Goal: Transaction & Acquisition: Purchase product/service

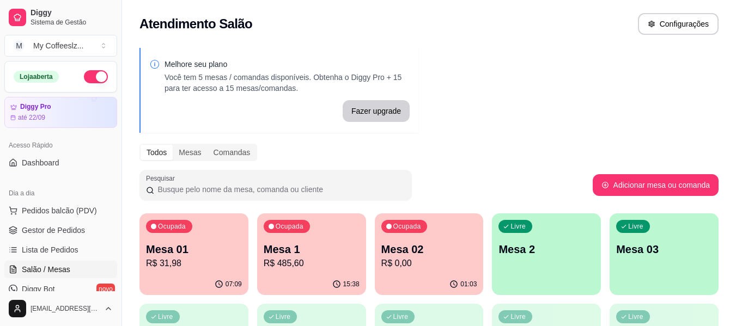
click at [57, 268] on span "Salão / Mesas" at bounding box center [46, 269] width 48 height 11
click at [420, 260] on p "R$ 0,00" at bounding box center [429, 263] width 96 height 13
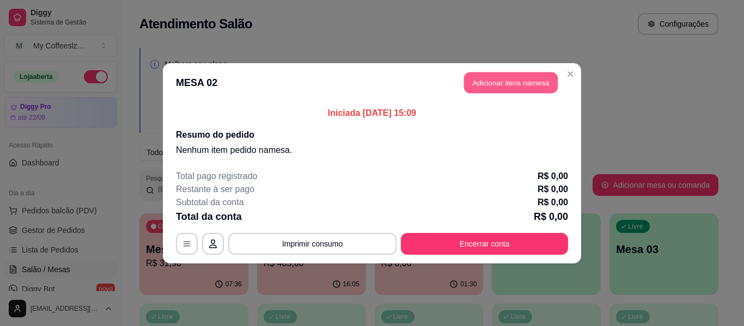
click at [531, 77] on button "Adicionar itens na mesa" at bounding box center [511, 82] width 94 height 21
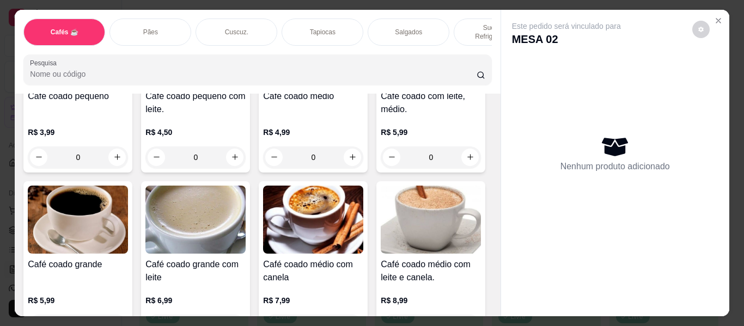
scroll to position [163, 0]
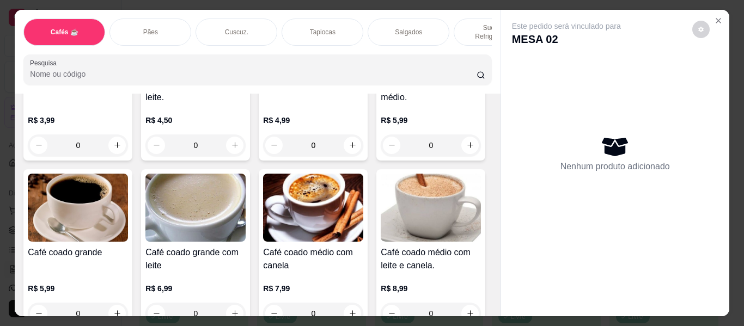
click at [160, 23] on div "Pães" at bounding box center [151, 32] width 82 height 27
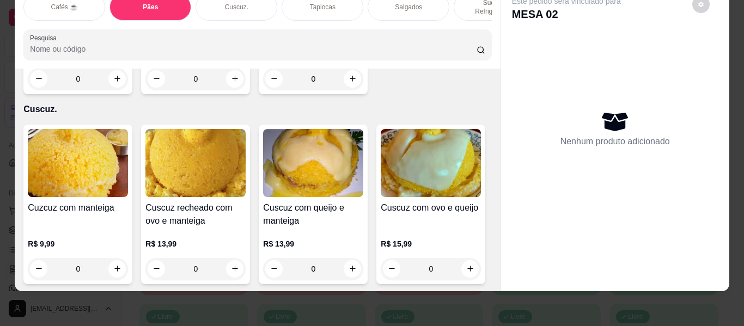
scroll to position [2078, 0]
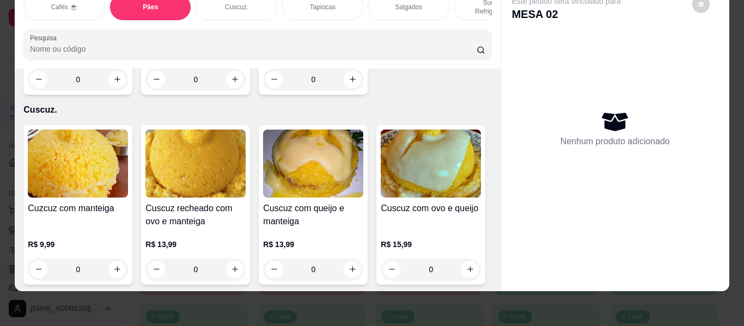
type input "1"
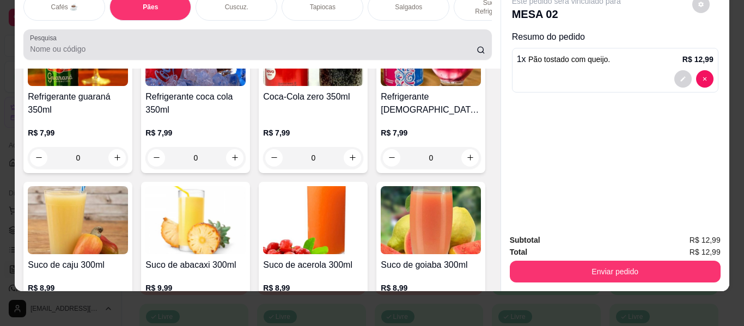
scroll to position [0, 0]
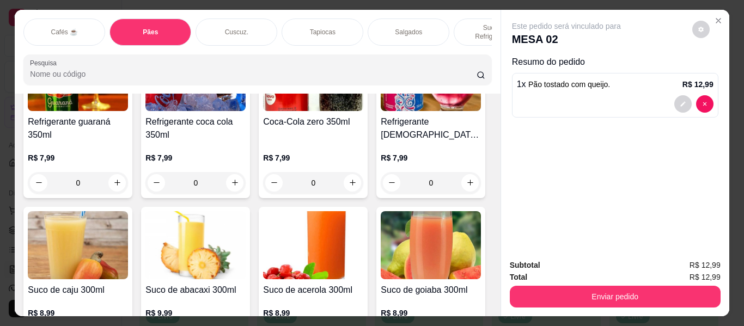
click at [319, 28] on p "Tapiocas" at bounding box center [323, 32] width 26 height 9
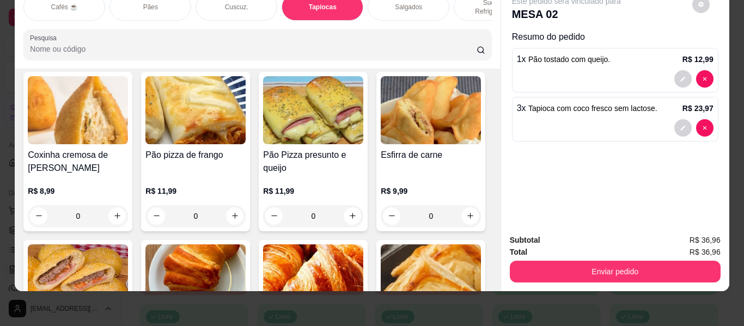
type input "3"
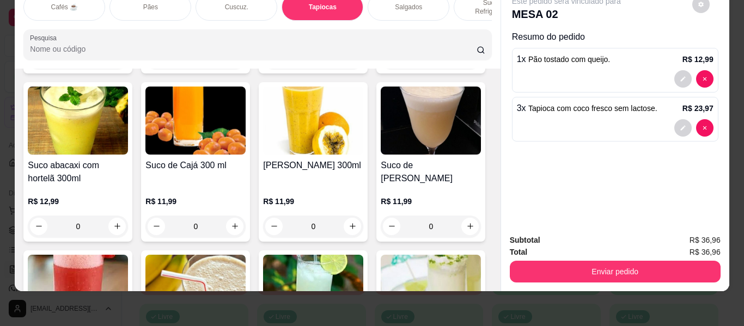
scroll to position [4390, 0]
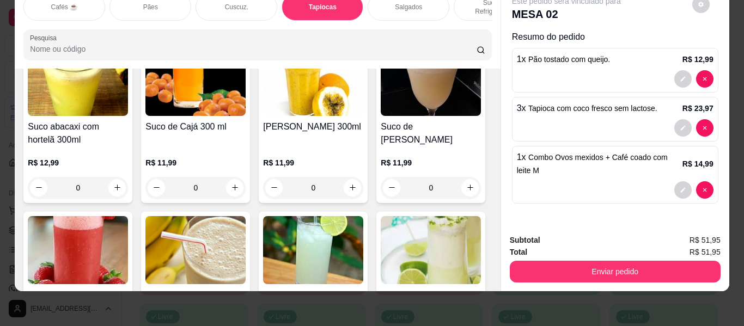
scroll to position [4390, 0]
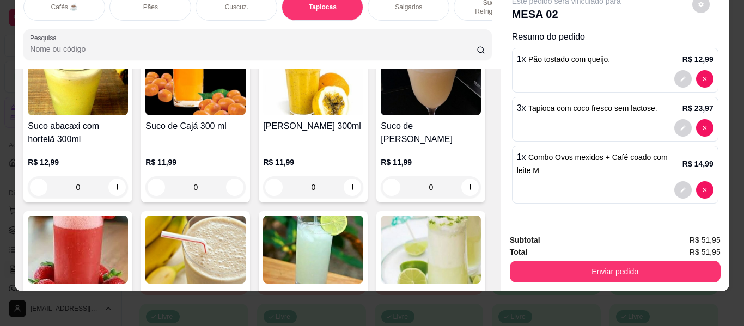
type input "2"
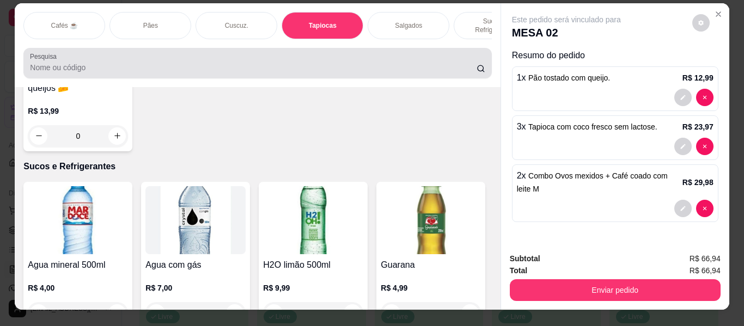
scroll to position [0, 0]
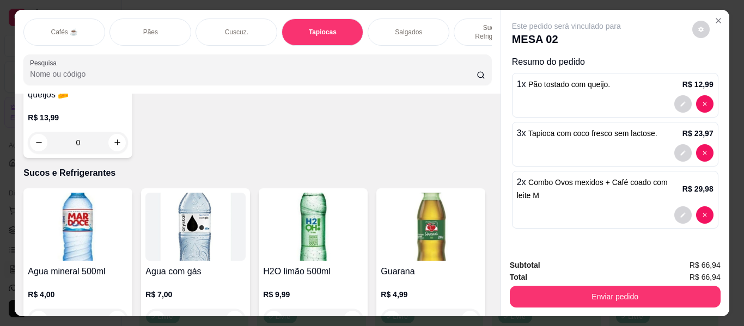
click at [87, 19] on div "Cafés ☕" at bounding box center [64, 32] width 82 height 27
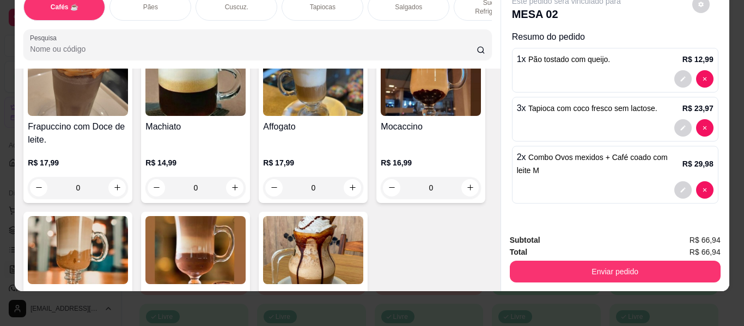
scroll to position [1248, 0]
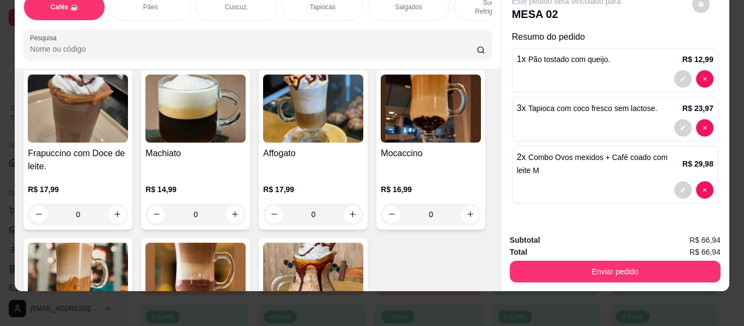
type input "1"
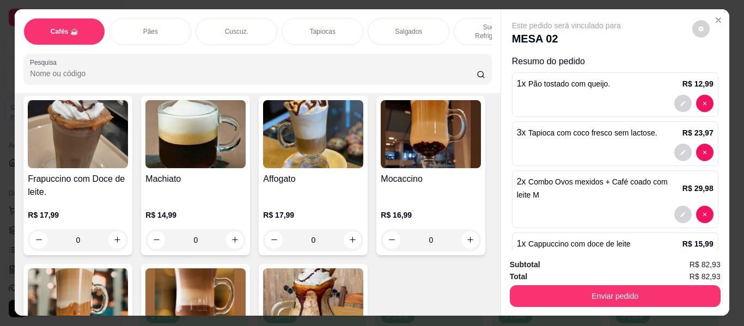
scroll to position [0, 0]
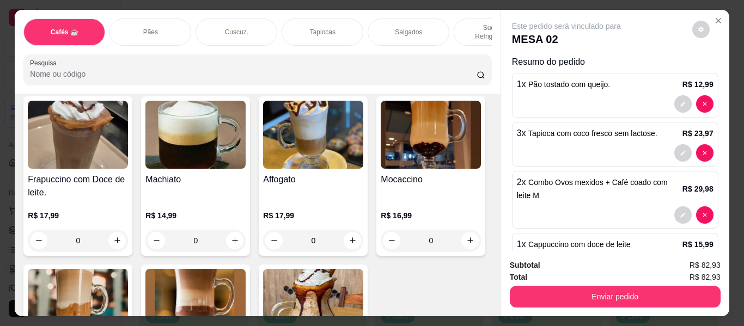
click at [476, 19] on div "Sucos e Refrigerantes" at bounding box center [495, 32] width 82 height 27
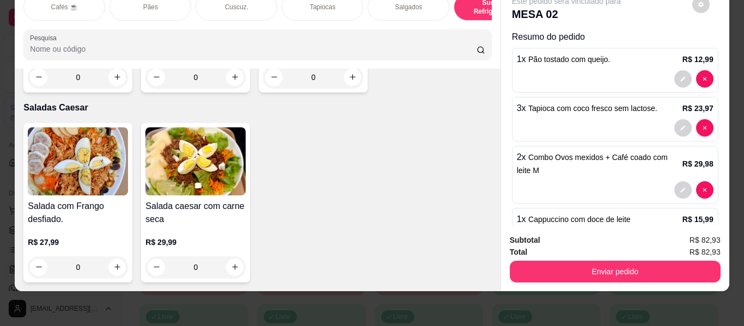
scroll to position [7283, 0]
type input "1"
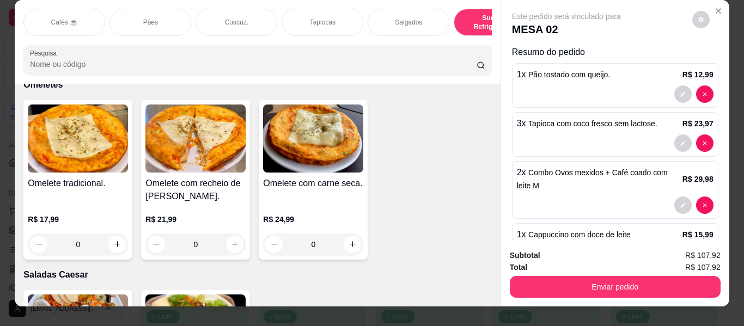
scroll to position [0, 0]
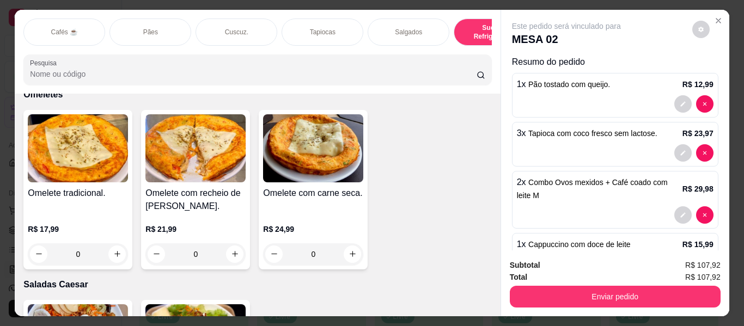
click at [76, 27] on div "Cafés ☕" at bounding box center [64, 32] width 82 height 27
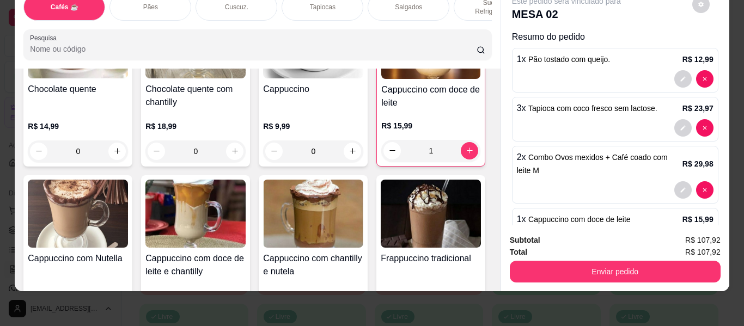
scroll to position [1193, 0]
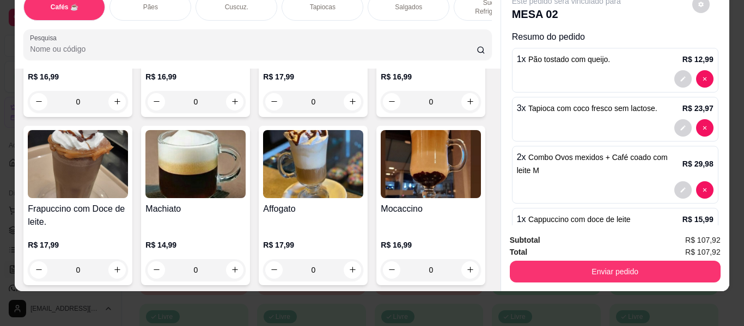
type input "1"
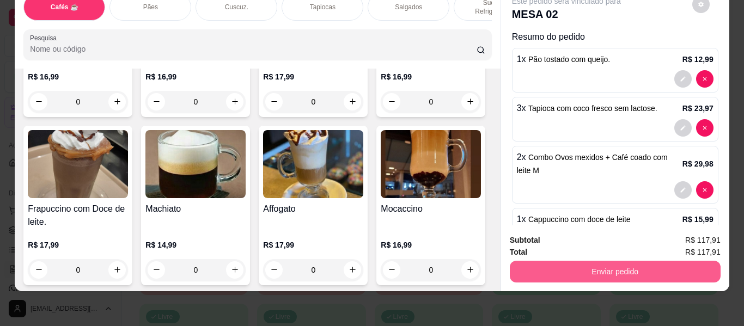
click at [531, 264] on button "Enviar pedido" at bounding box center [615, 272] width 211 height 22
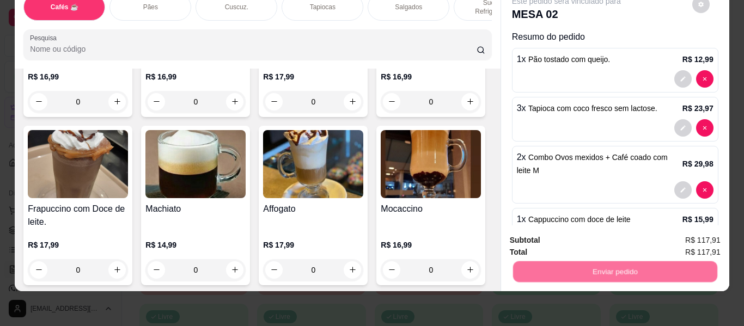
click at [535, 238] on button "Não registrar e enviar pedido" at bounding box center [579, 241] width 110 height 20
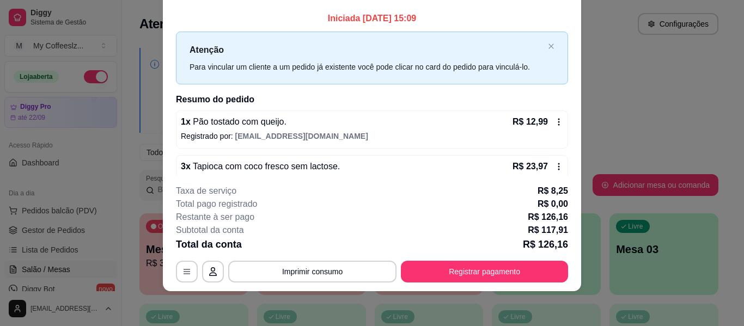
scroll to position [0, 0]
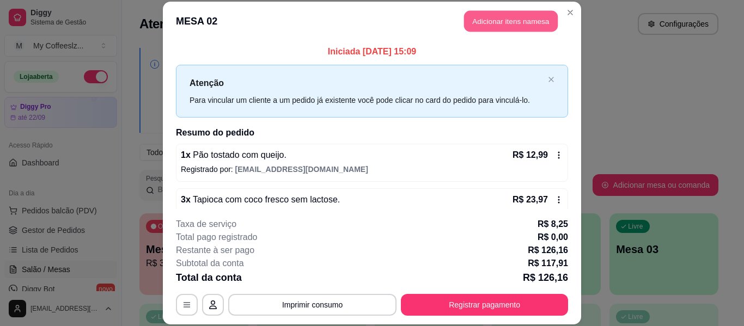
click at [496, 21] on button "Adicionar itens na mesa" at bounding box center [511, 21] width 94 height 21
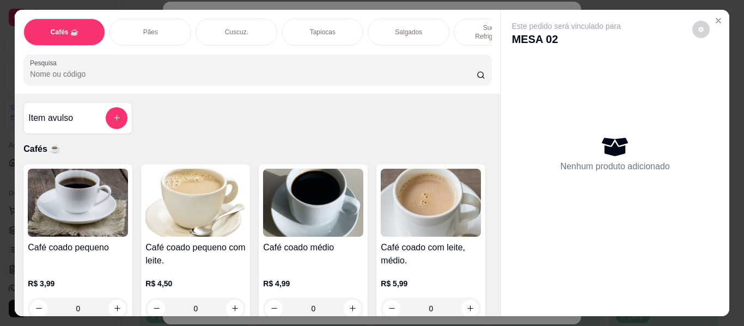
click at [469, 23] on p "Sucos e Refrigerantes" at bounding box center [494, 31] width 63 height 17
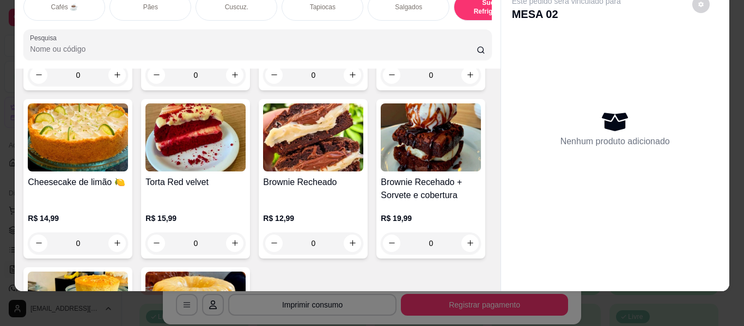
type input "1"
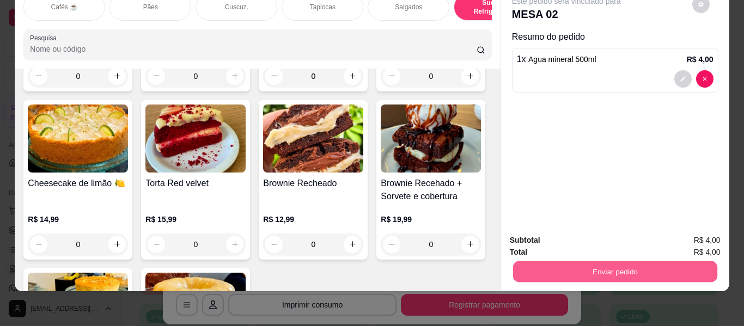
click at [536, 263] on button "Enviar pedido" at bounding box center [615, 272] width 204 height 21
click at [552, 233] on button "Não registrar e enviar pedido" at bounding box center [579, 236] width 110 height 20
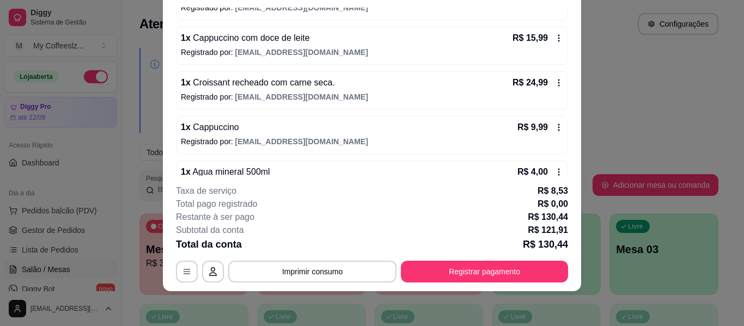
scroll to position [245, 0]
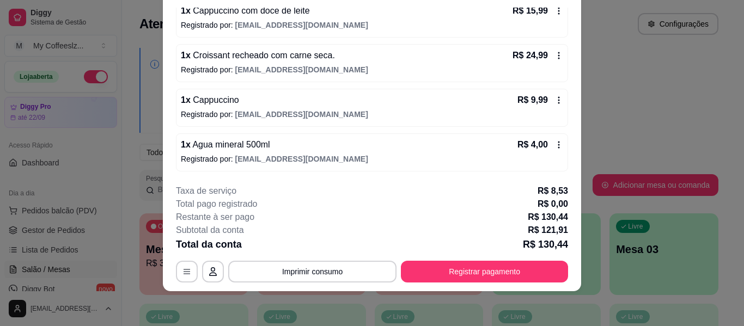
click at [336, 104] on div "1 x Cappuccino R$ 9,99" at bounding box center [372, 100] width 382 height 13
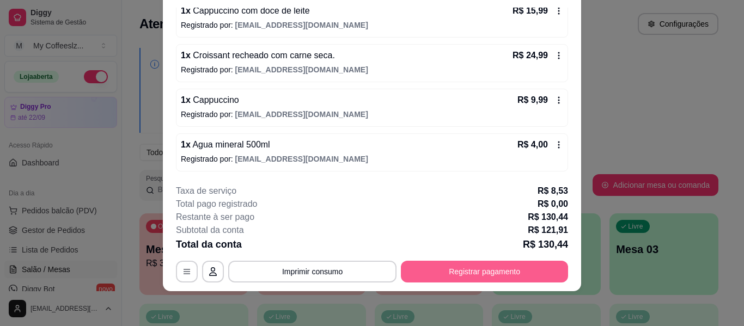
click at [484, 266] on button "Registrar pagamento" at bounding box center [484, 272] width 167 height 22
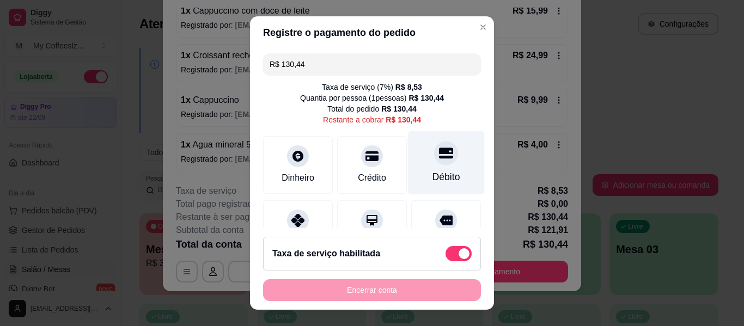
click at [444, 147] on div "Débito" at bounding box center [446, 163] width 77 height 64
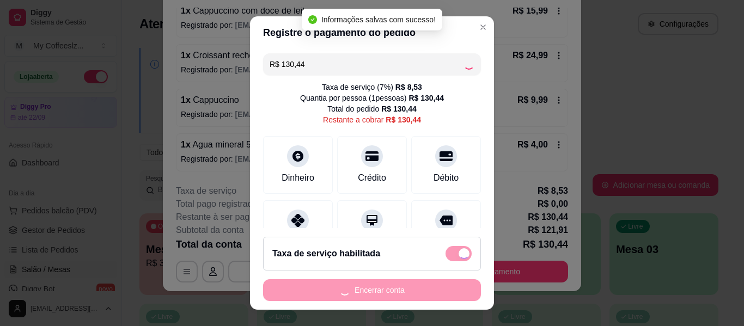
type input "R$ 0,00"
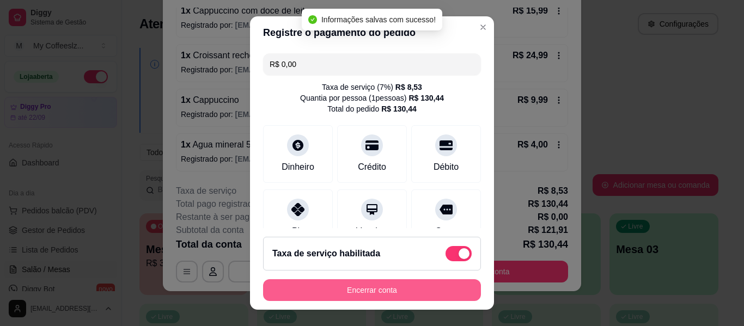
click at [361, 288] on button "Encerrar conta" at bounding box center [372, 291] width 218 height 22
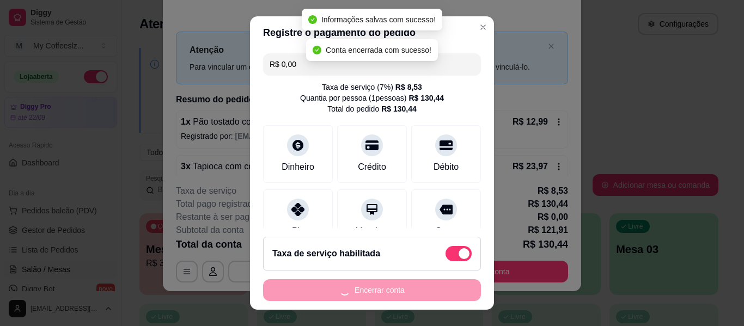
scroll to position [0, 0]
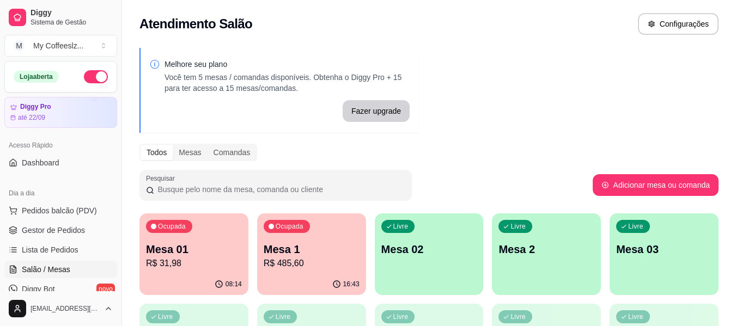
click at [454, 293] on div "button" at bounding box center [429, 288] width 109 height 13
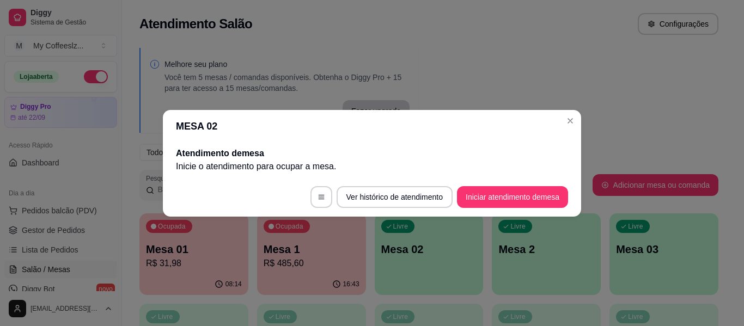
click at [506, 191] on button "Iniciar atendimento de mesa" at bounding box center [512, 197] width 111 height 22
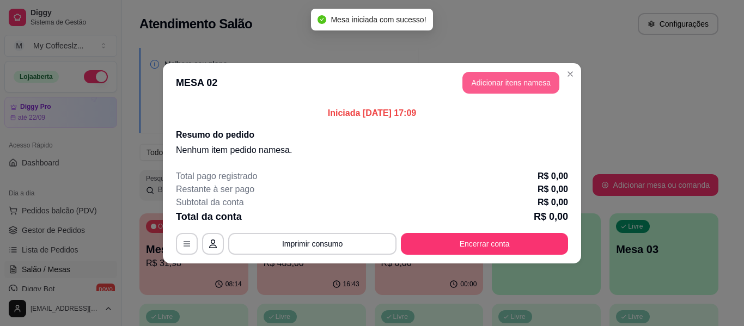
click at [483, 83] on button "Adicionar itens na mesa" at bounding box center [511, 83] width 97 height 22
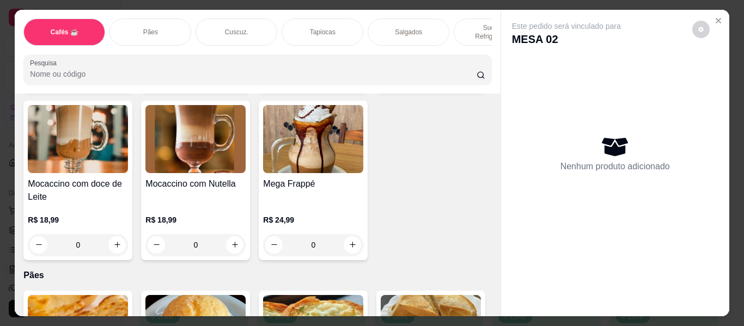
scroll to position [1417, 0]
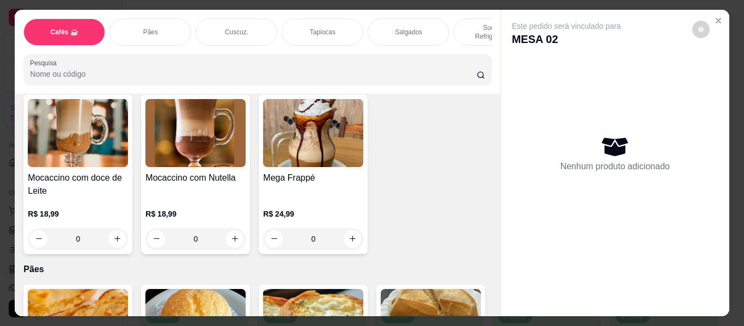
type input "1"
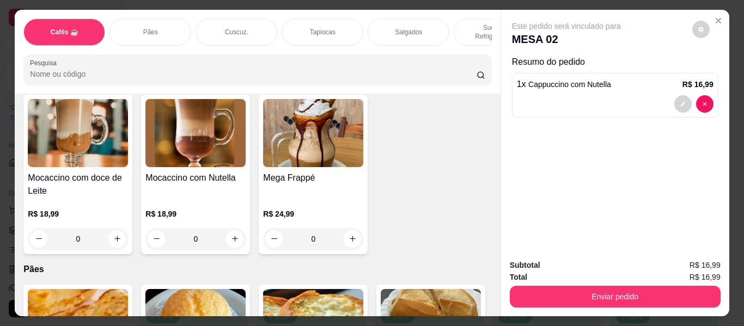
click at [168, 23] on div "Pães" at bounding box center [151, 32] width 82 height 27
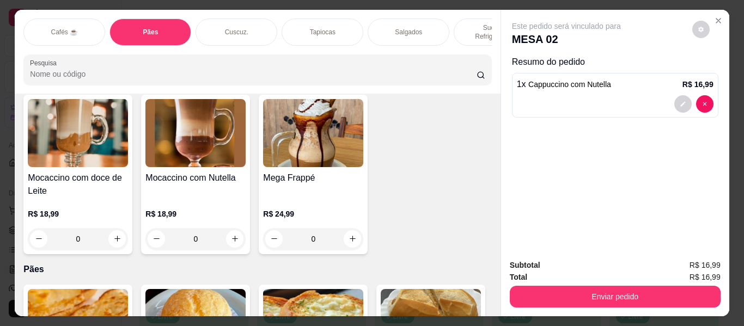
scroll to position [29, 0]
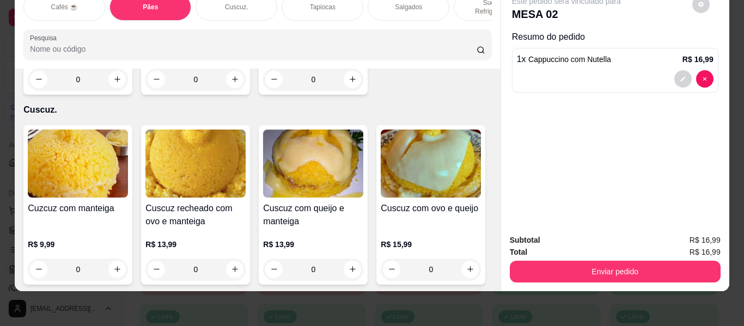
type input "1"
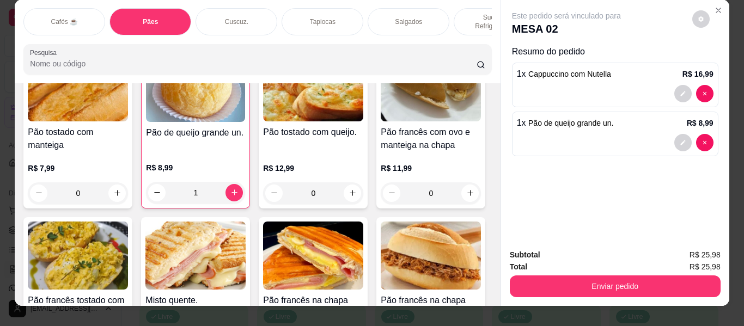
scroll to position [0, 0]
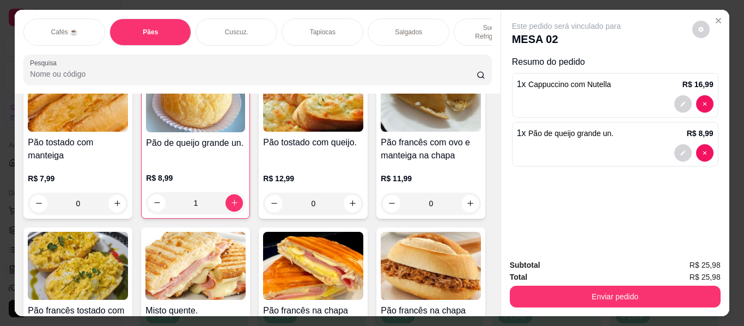
click at [176, 19] on div "Pães" at bounding box center [151, 32] width 82 height 27
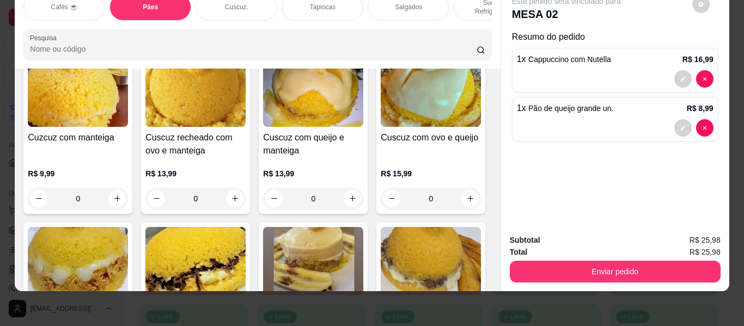
scroll to position [2242, 0]
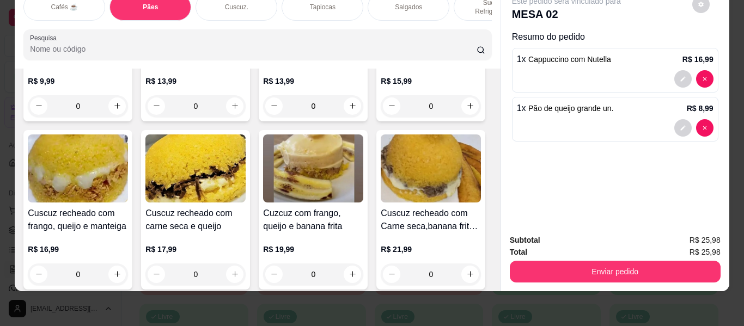
type input "1"
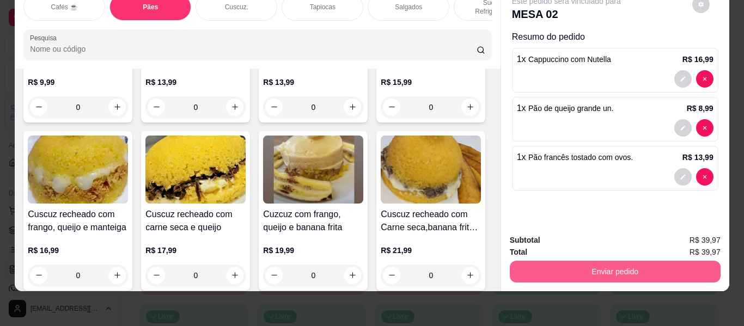
click at [572, 268] on button "Enviar pedido" at bounding box center [615, 272] width 211 height 22
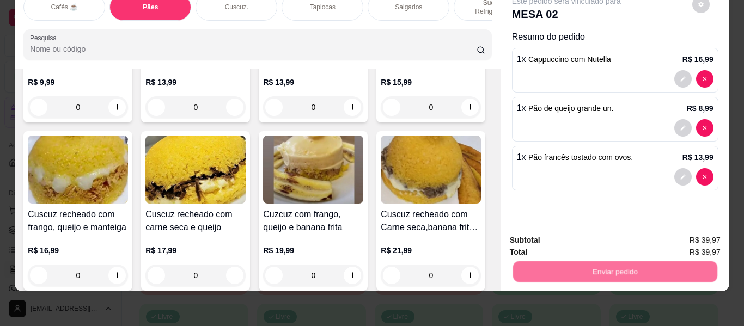
click at [574, 240] on button "Não registrar e enviar pedido" at bounding box center [579, 236] width 113 height 21
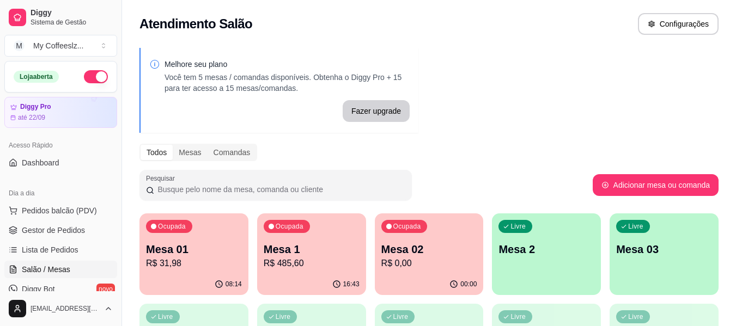
click at [563, 259] on div "Livre Mesa 2" at bounding box center [546, 248] width 109 height 69
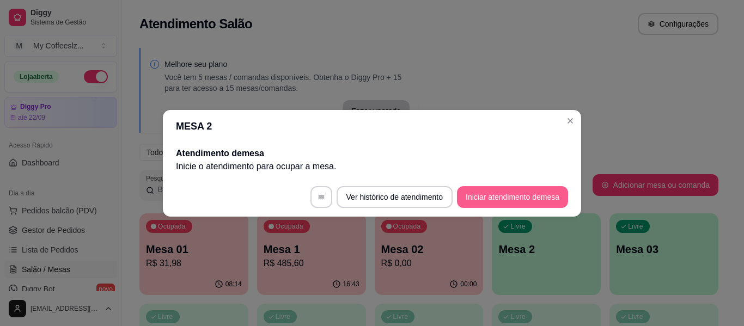
click at [507, 199] on button "Iniciar atendimento de mesa" at bounding box center [512, 197] width 111 height 22
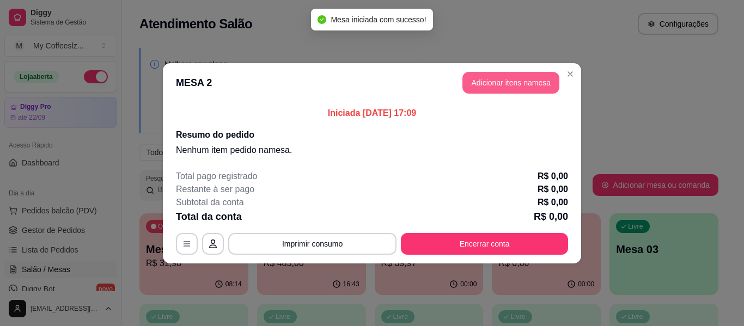
click at [510, 79] on button "Adicionar itens na mesa" at bounding box center [511, 83] width 97 height 22
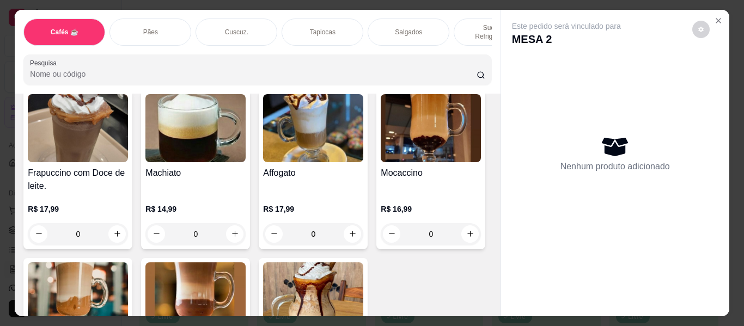
scroll to position [1090, 0]
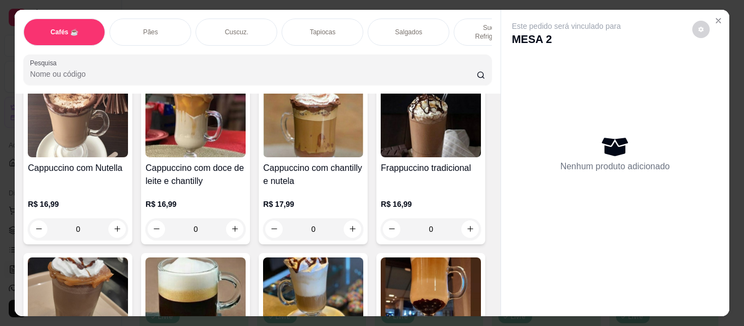
click at [126, 70] on button "increase-product-quantity" at bounding box center [116, 60] width 17 height 17
type input "1"
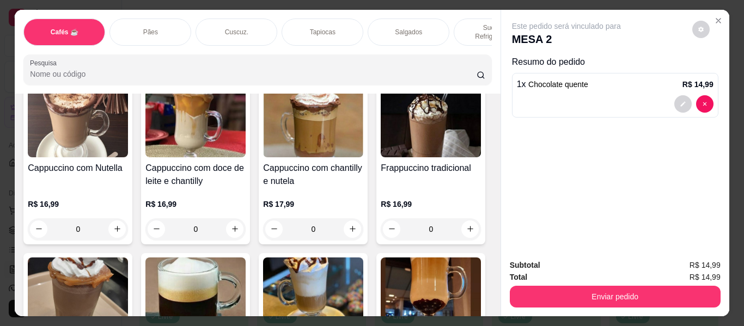
click at [151, 28] on p "Pães" at bounding box center [150, 32] width 15 height 9
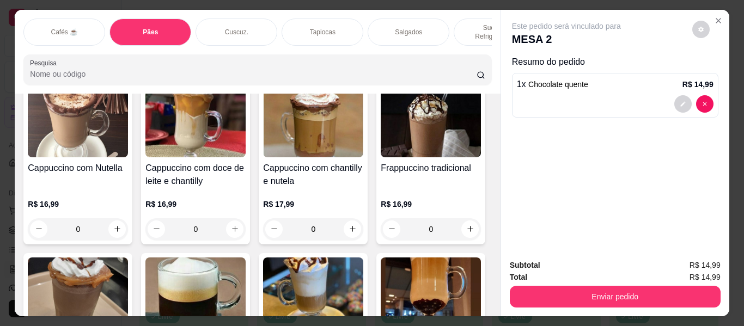
scroll to position [29, 0]
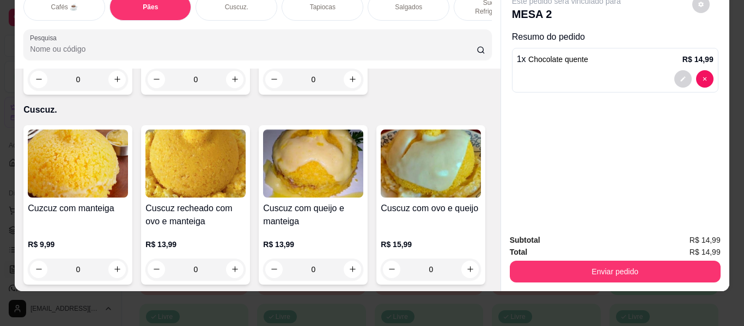
type input "1"
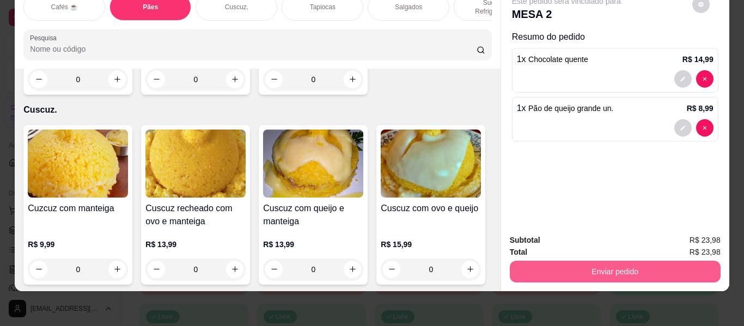
click at [595, 264] on button "Enviar pedido" at bounding box center [615, 272] width 211 height 22
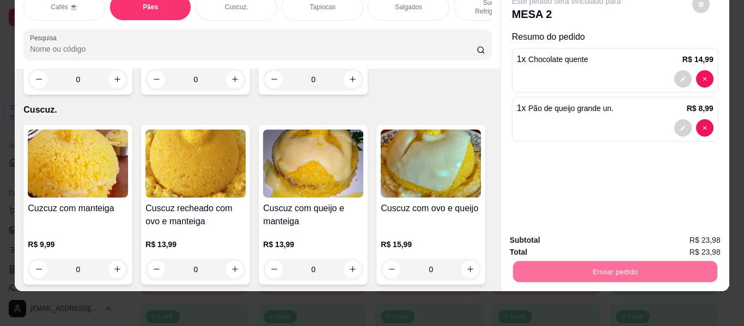
click at [585, 229] on button "Não registrar e enviar pedido" at bounding box center [579, 236] width 113 height 21
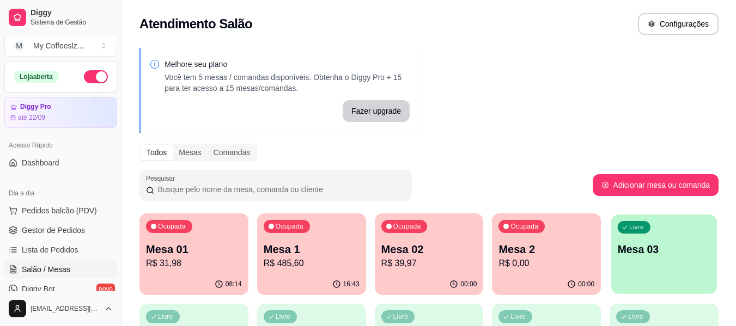
click at [651, 248] on p "Mesa 03" at bounding box center [664, 249] width 93 height 15
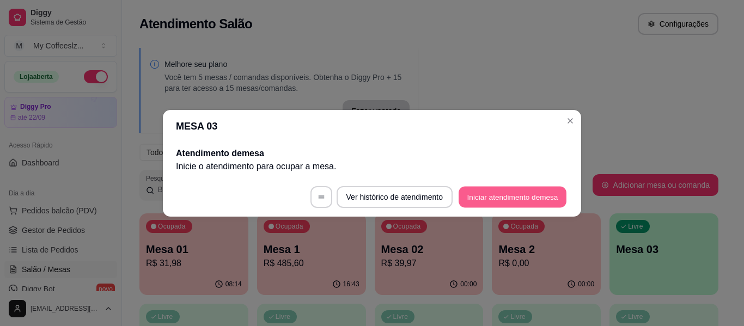
click at [529, 196] on button "Iniciar atendimento de mesa" at bounding box center [513, 196] width 108 height 21
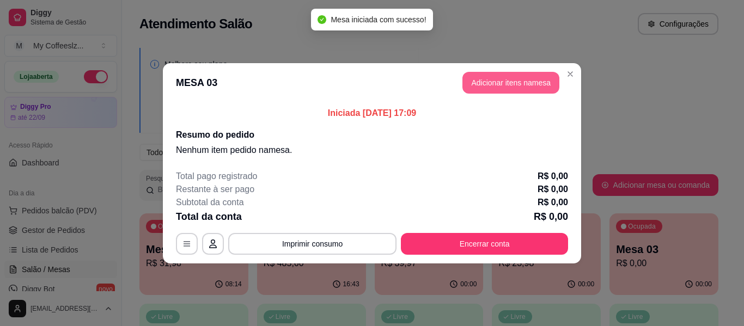
click at [539, 86] on button "Adicionar itens na mesa" at bounding box center [511, 83] width 97 height 22
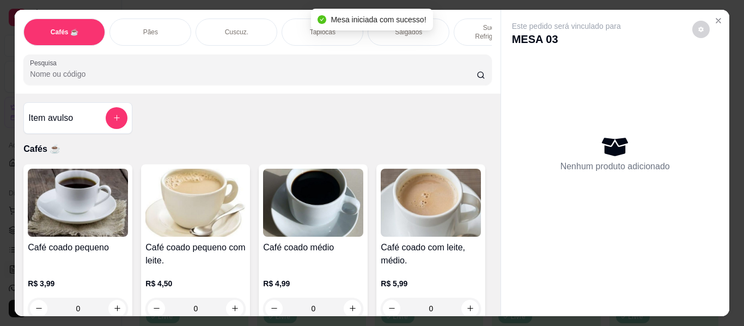
click at [472, 23] on p "Sucos e Refrigerantes" at bounding box center [494, 31] width 63 height 17
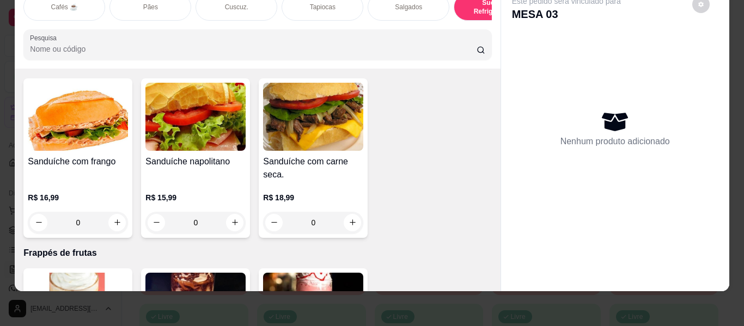
scroll to position [5463, 0]
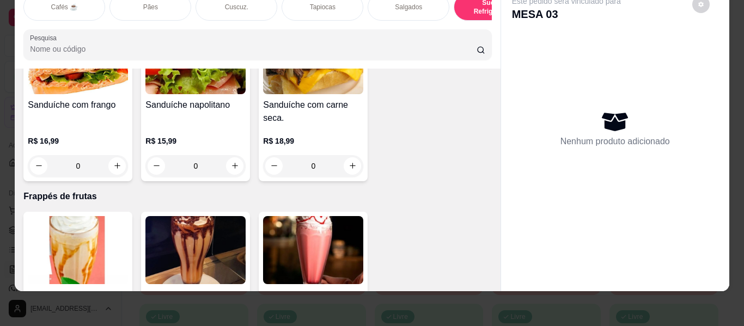
type input "1"
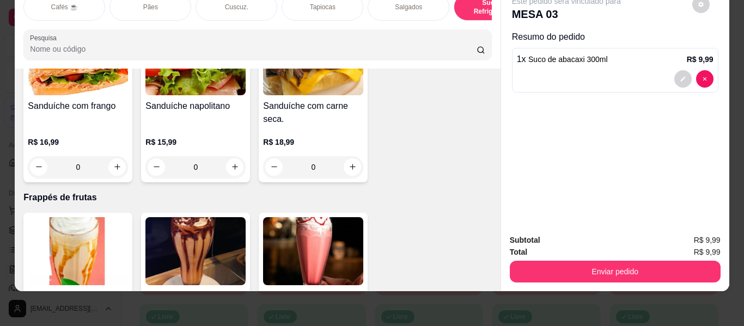
scroll to position [0, 0]
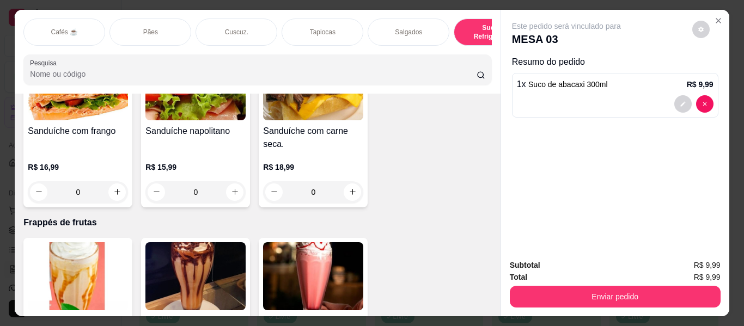
click at [395, 31] on p "Salgados" at bounding box center [408, 32] width 27 height 9
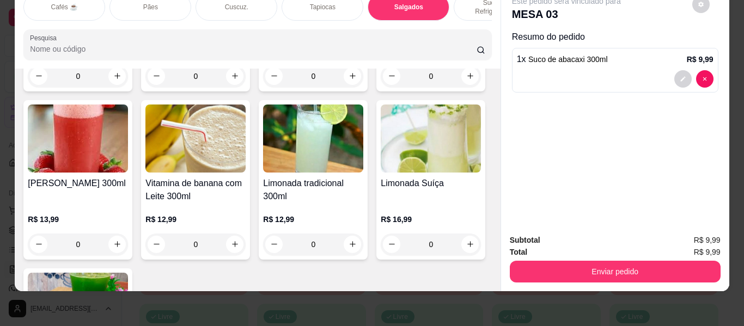
type input "1"
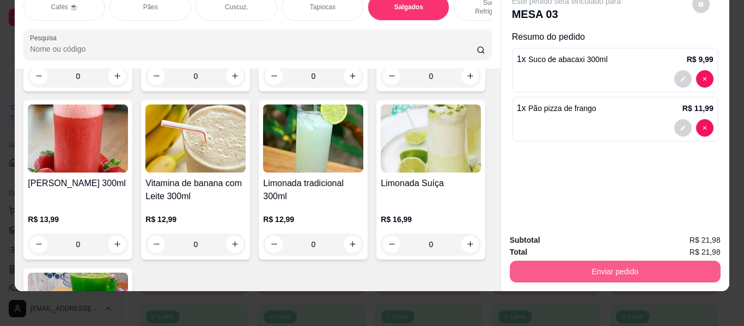
click at [636, 266] on button "Enviar pedido" at bounding box center [615, 272] width 211 height 22
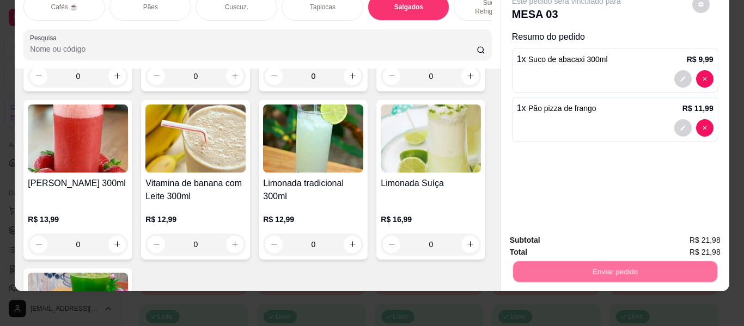
click at [610, 240] on button "Não registrar e enviar pedido" at bounding box center [578, 240] width 118 height 22
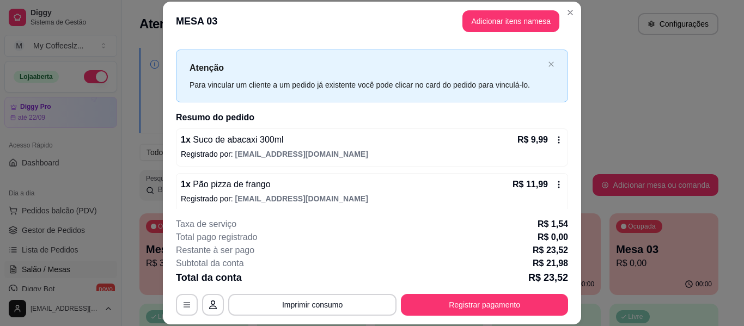
scroll to position [22, 0]
